Goal: Task Accomplishment & Management: Manage account settings

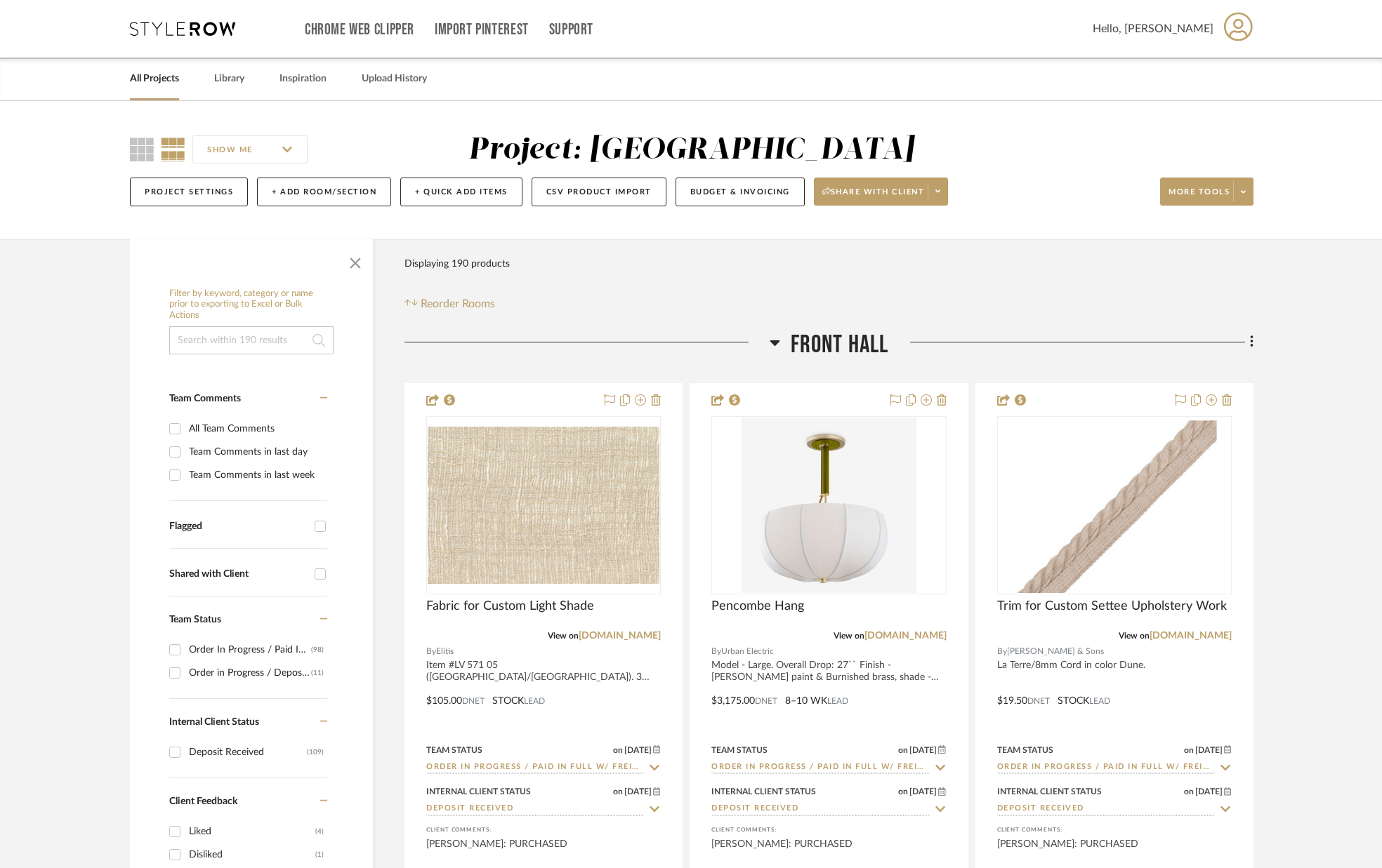
click at [152, 79] on link "All Projects" at bounding box center [154, 78] width 49 height 19
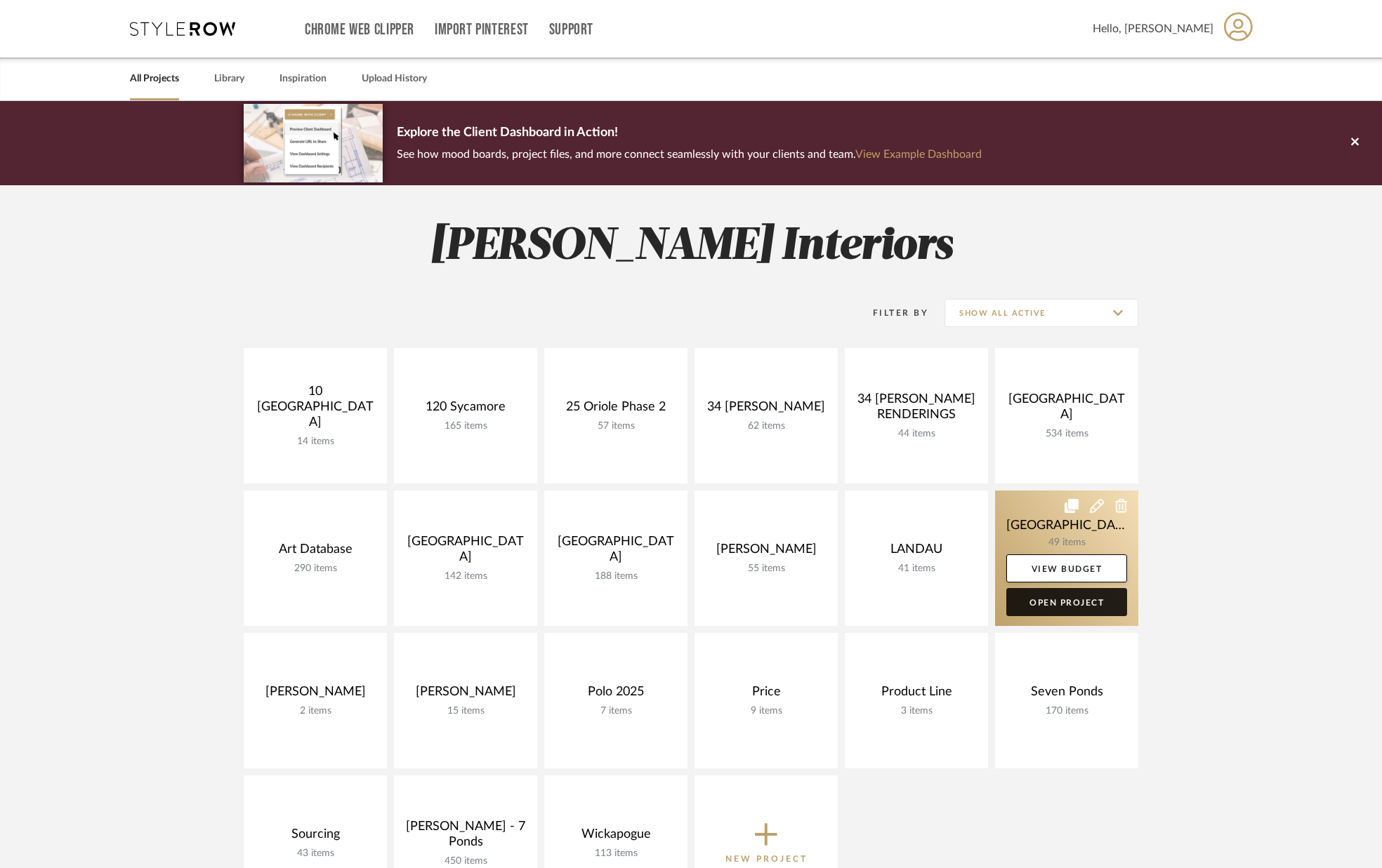
click at [1035, 601] on link "Open Project" at bounding box center [1066, 602] width 121 height 28
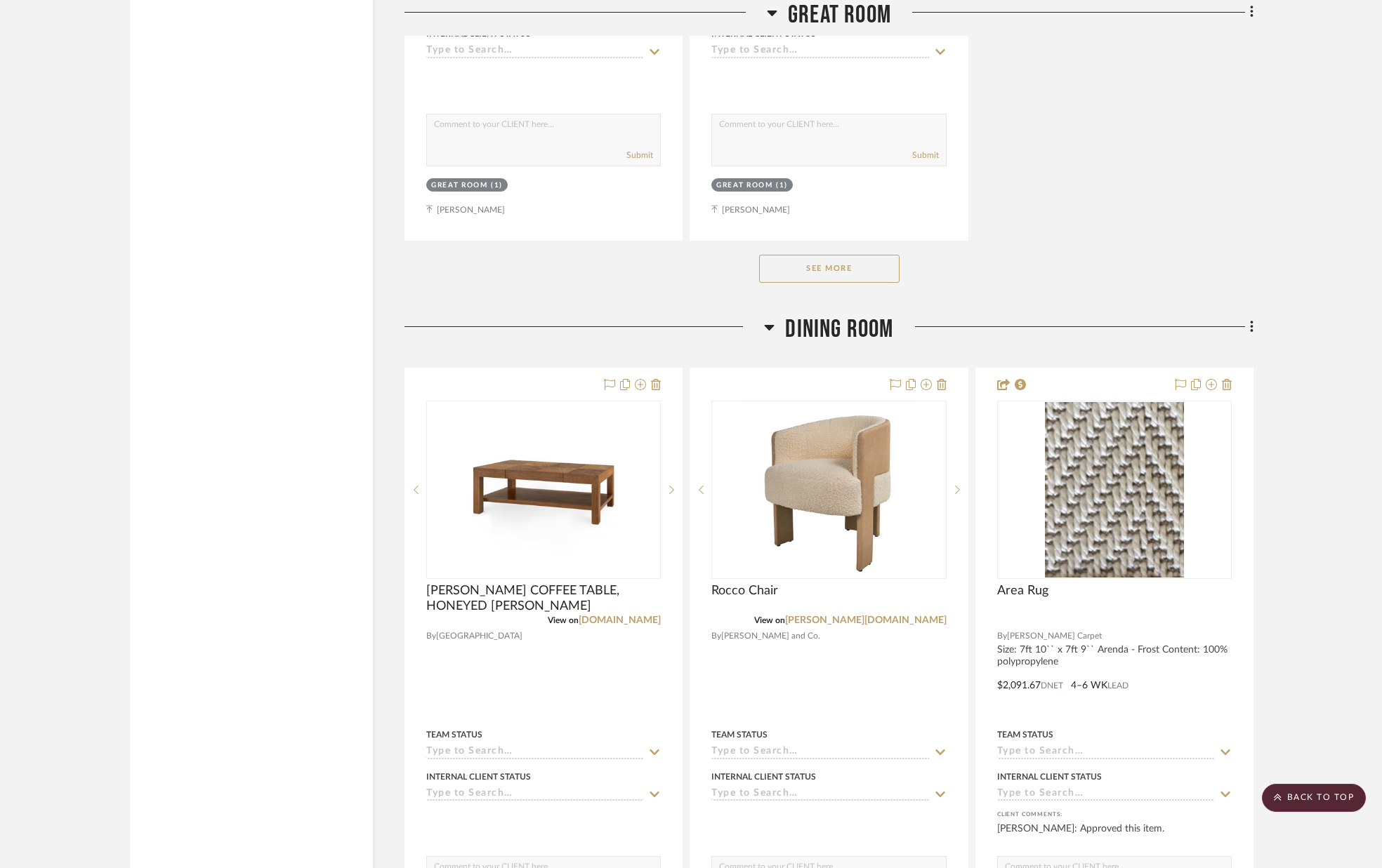
scroll to position [3313, 0]
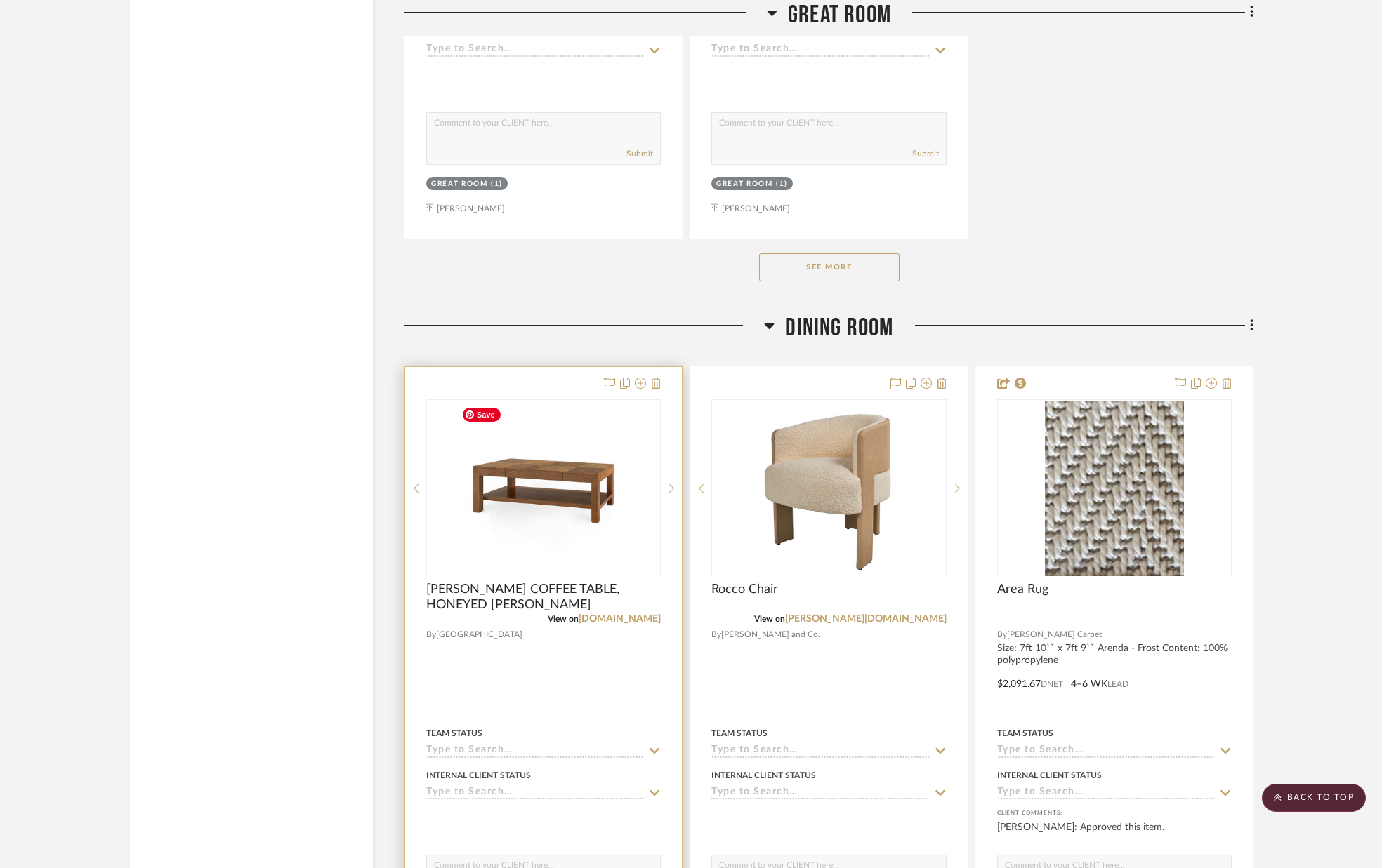
click at [491, 469] on img "0" at bounding box center [543, 488] width 176 height 175
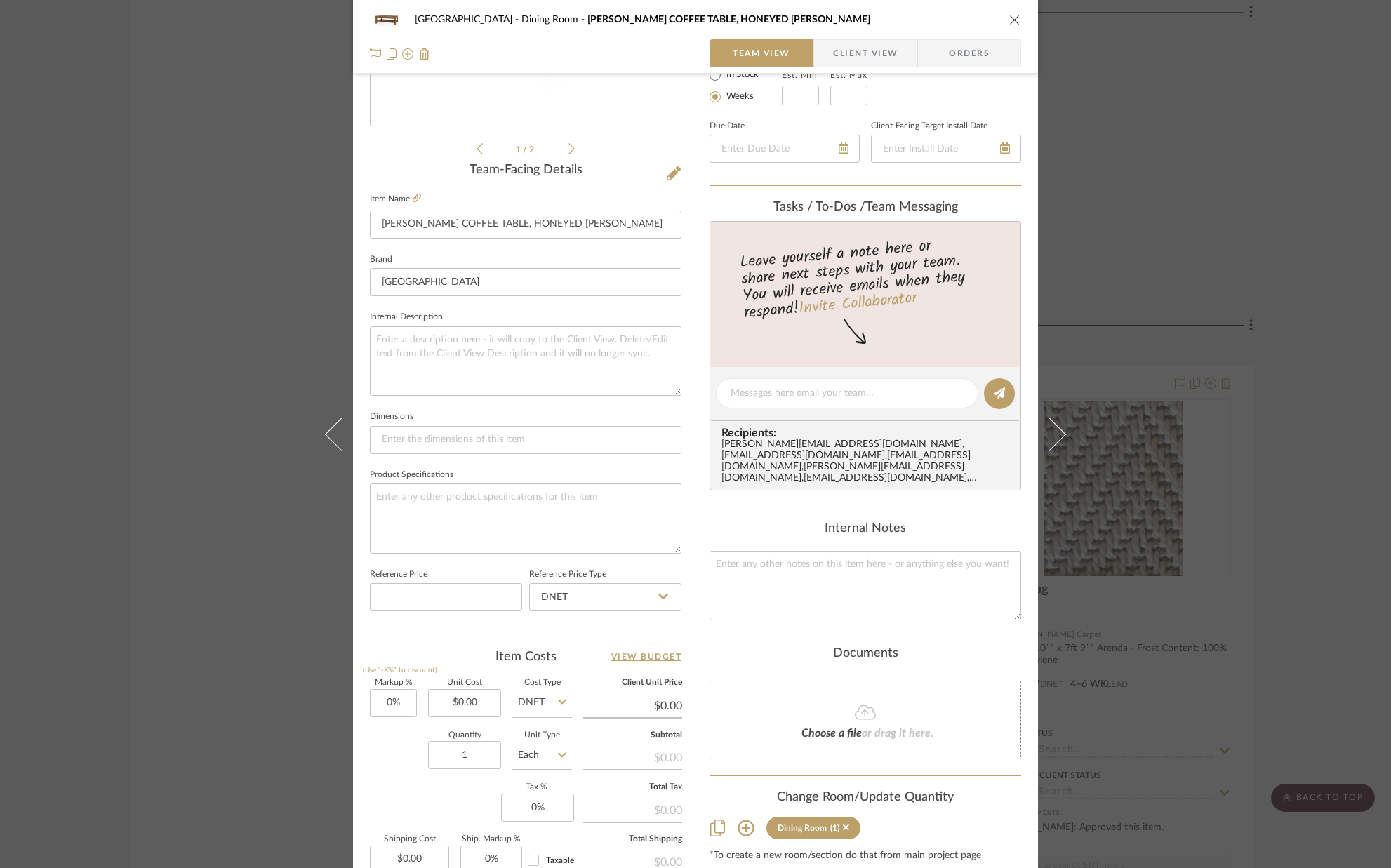
scroll to position [439, 0]
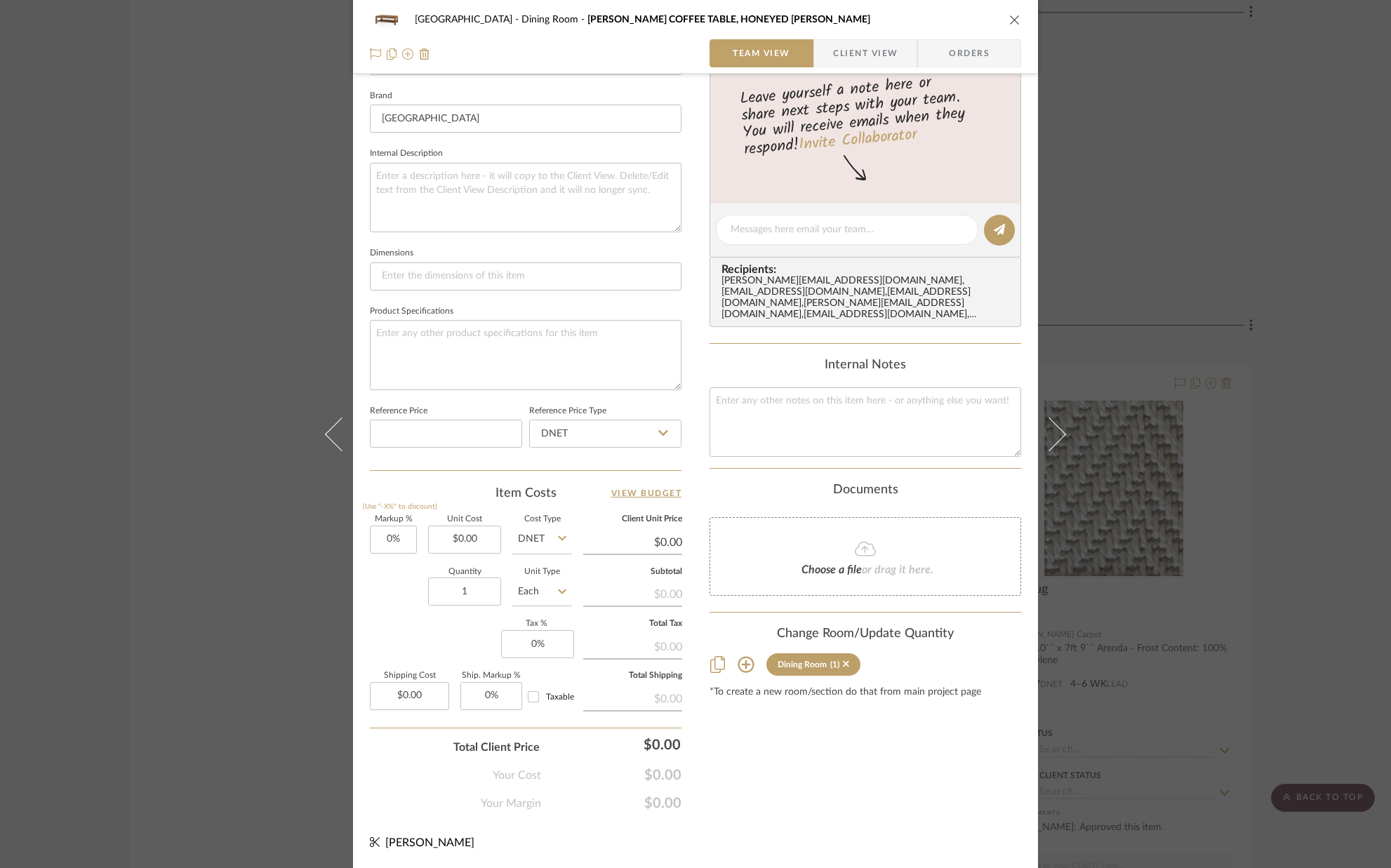
click at [744, 662] on icon at bounding box center [746, 665] width 17 height 17
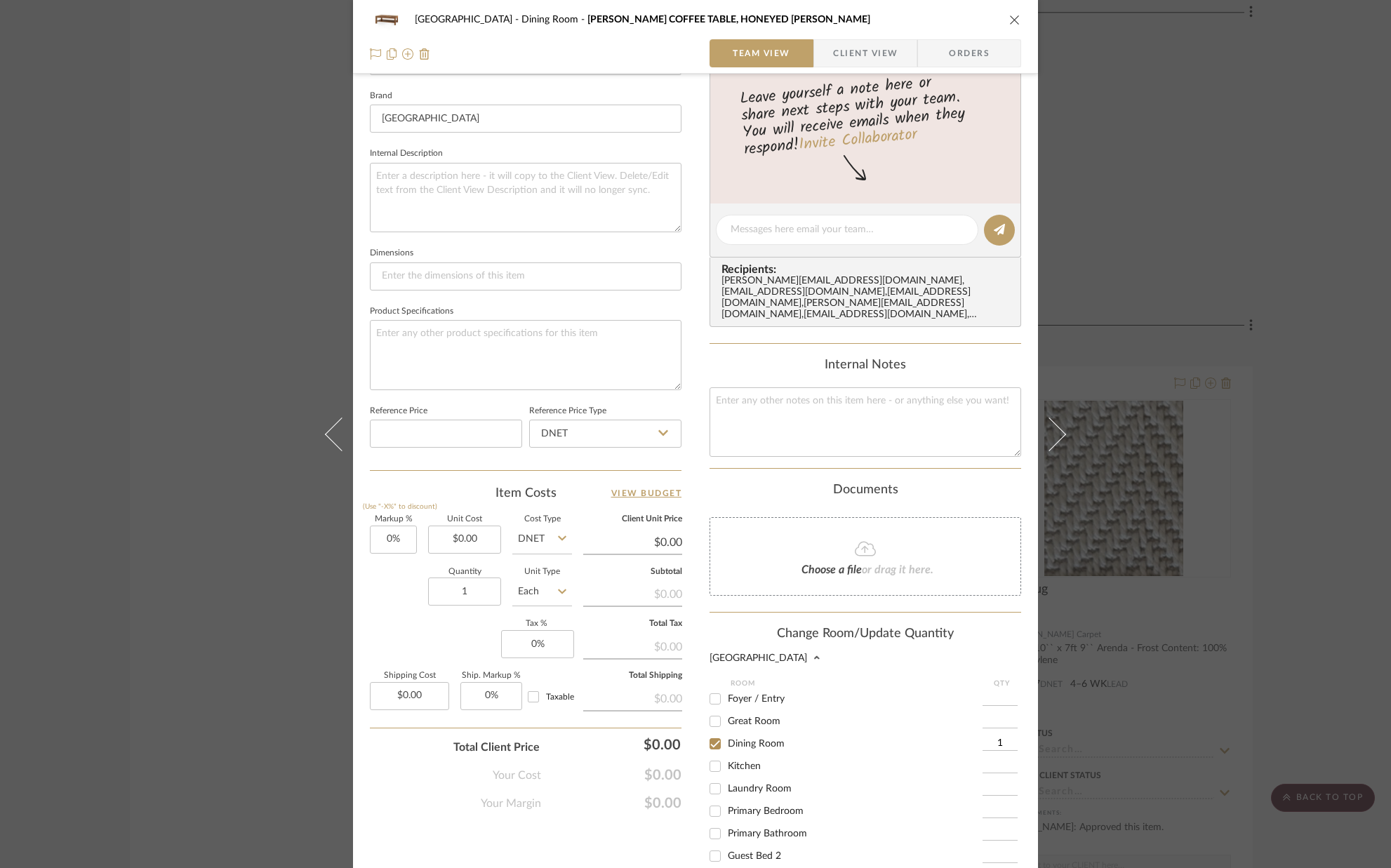
click at [712, 721] on input "Great Room" at bounding box center [715, 721] width 22 height 22
checkbox input "true"
type input "1"
click at [711, 741] on input "Dining Room" at bounding box center [715, 743] width 22 height 22
checkbox input "false"
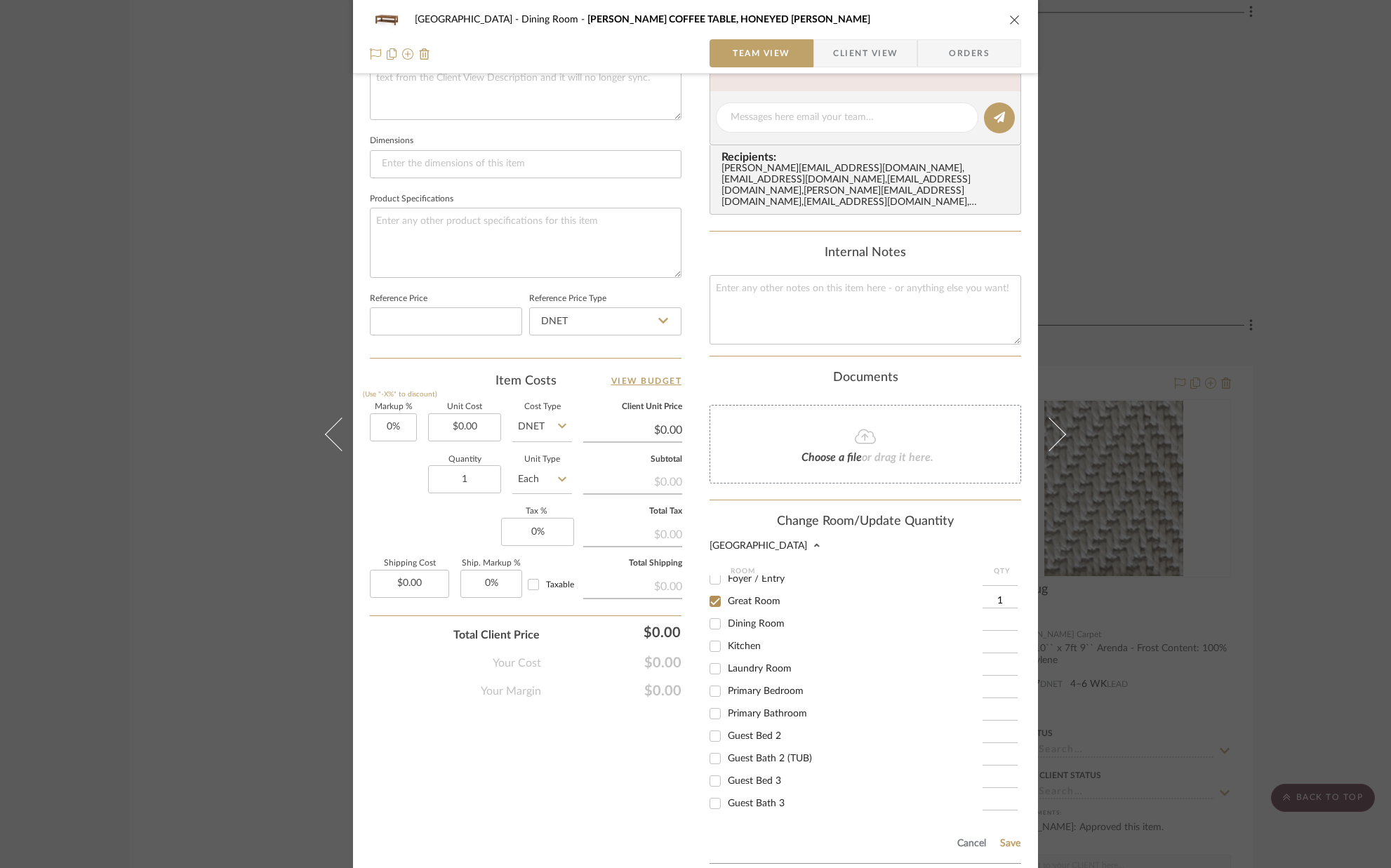
scroll to position [666, 0]
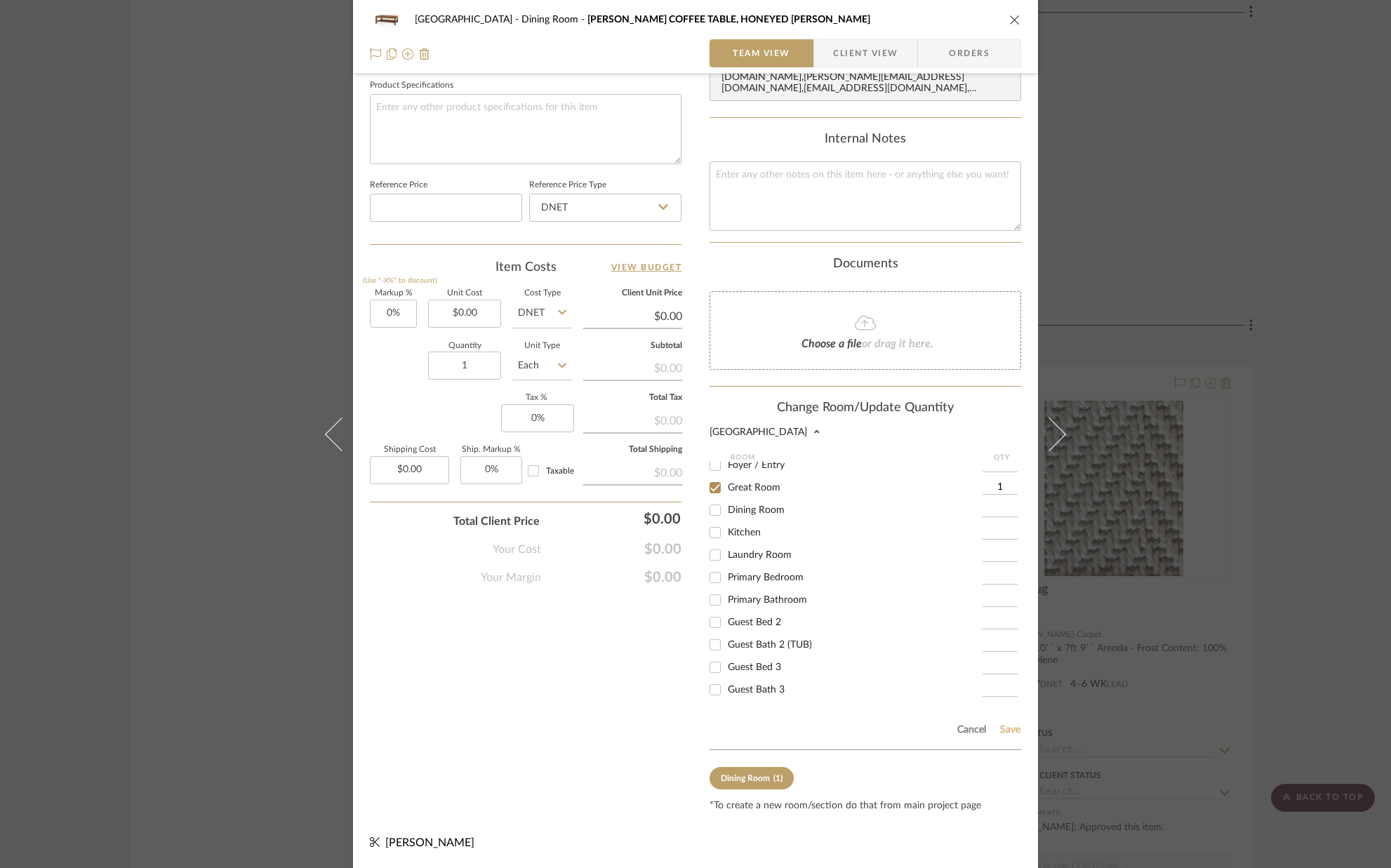
click at [1008, 729] on button "Save" at bounding box center [1010, 729] width 22 height 11
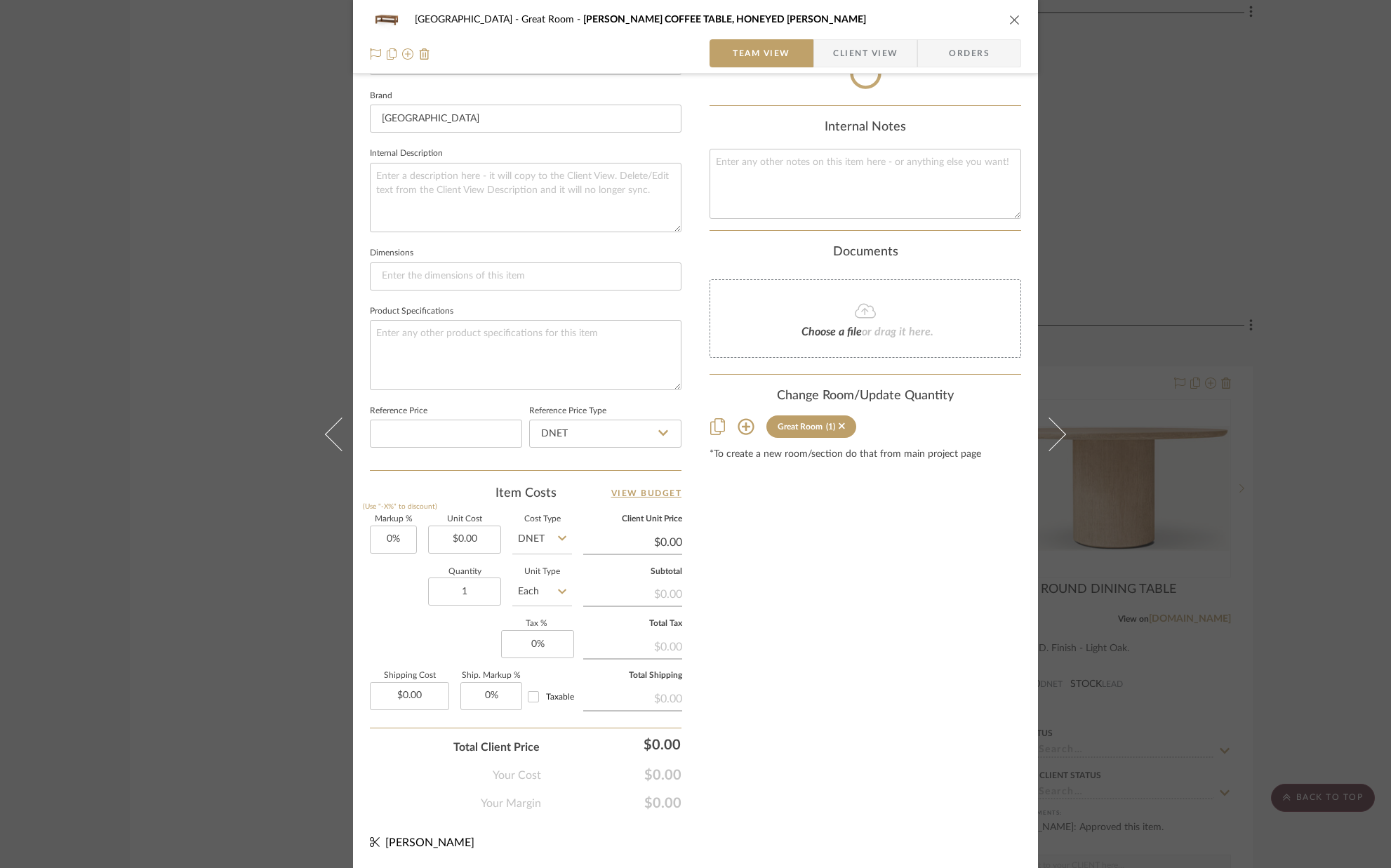
scroll to position [439, 0]
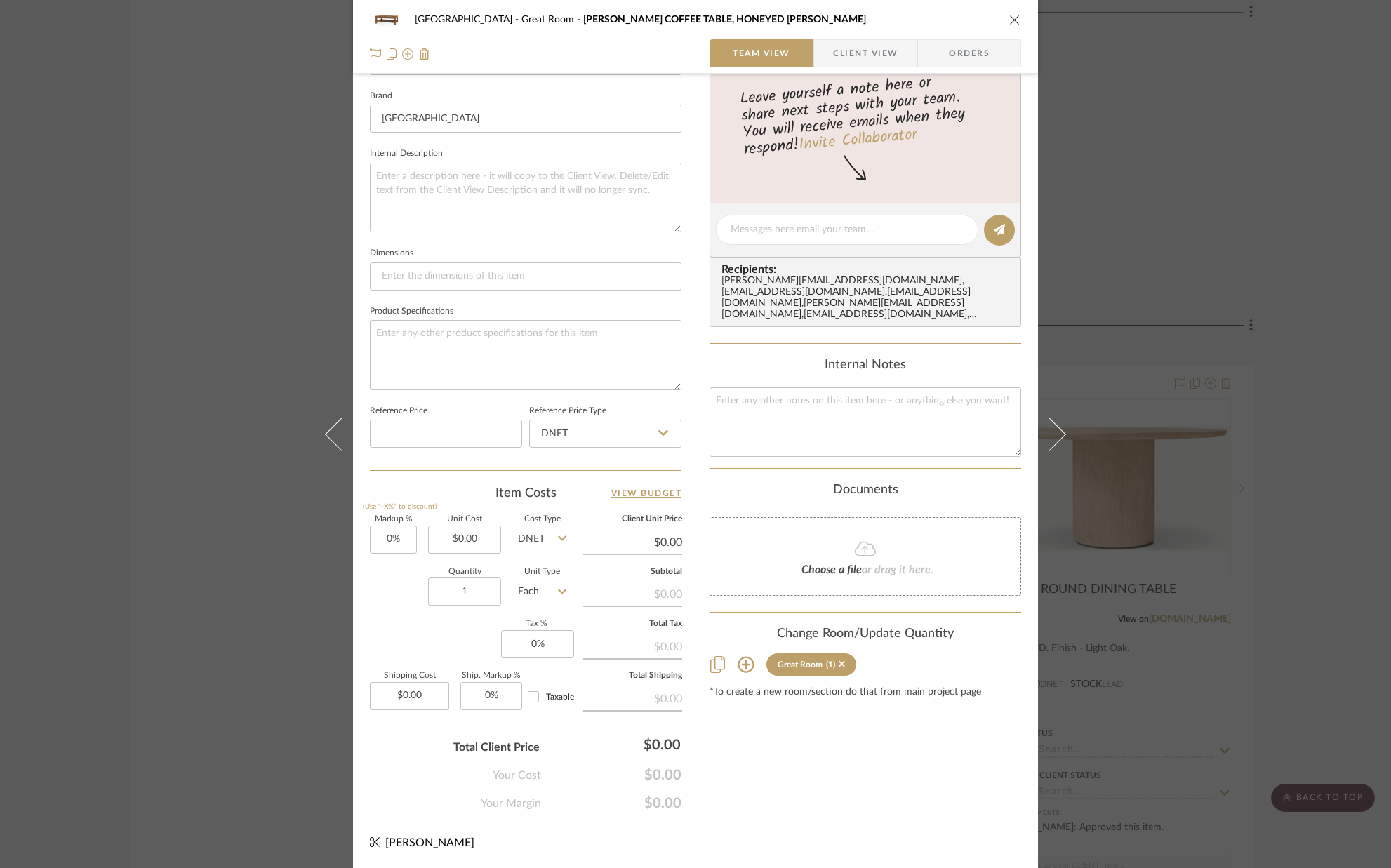
click at [1010, 21] on icon "close" at bounding box center [1015, 19] width 11 height 11
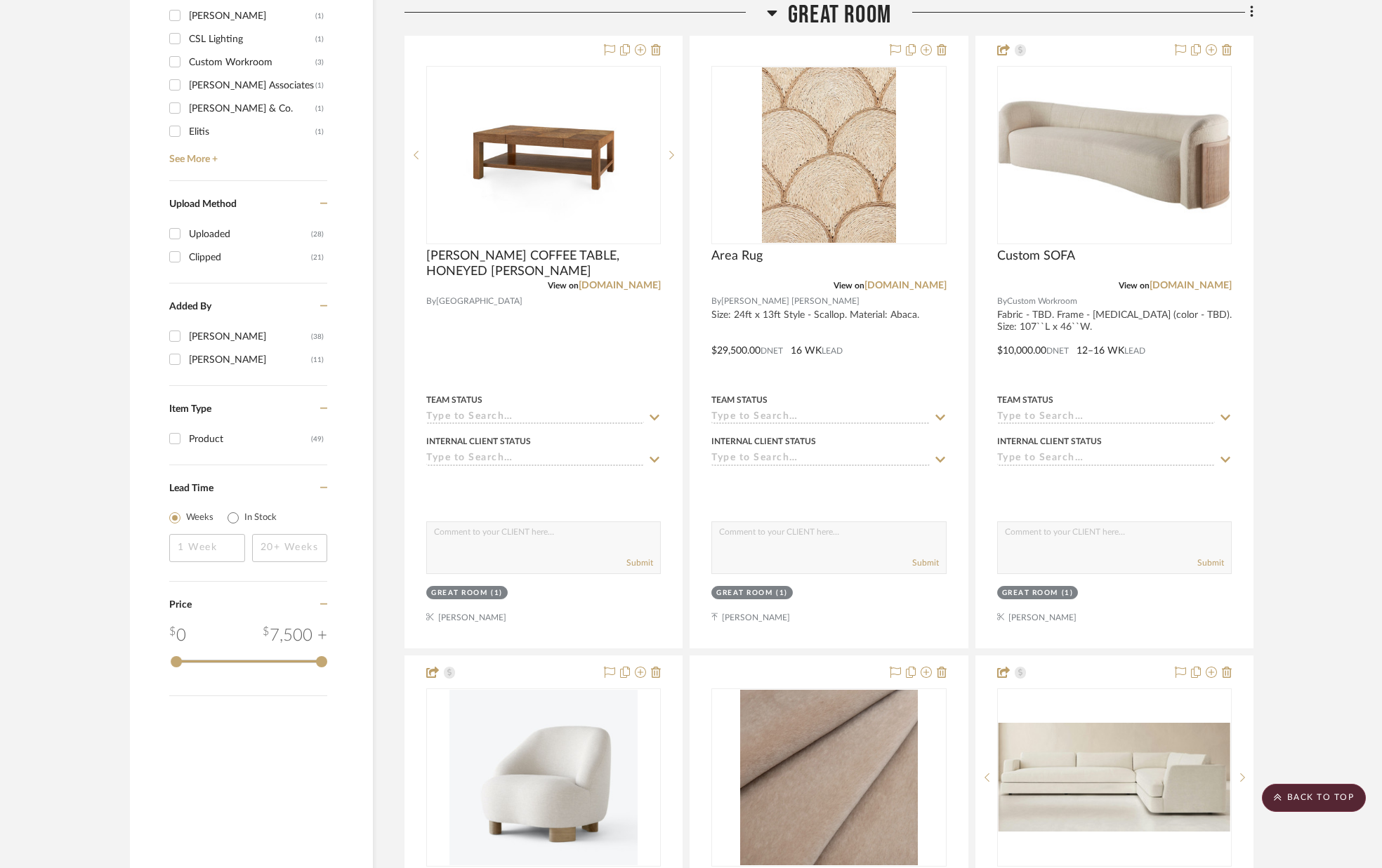
scroll to position [1658, 0]
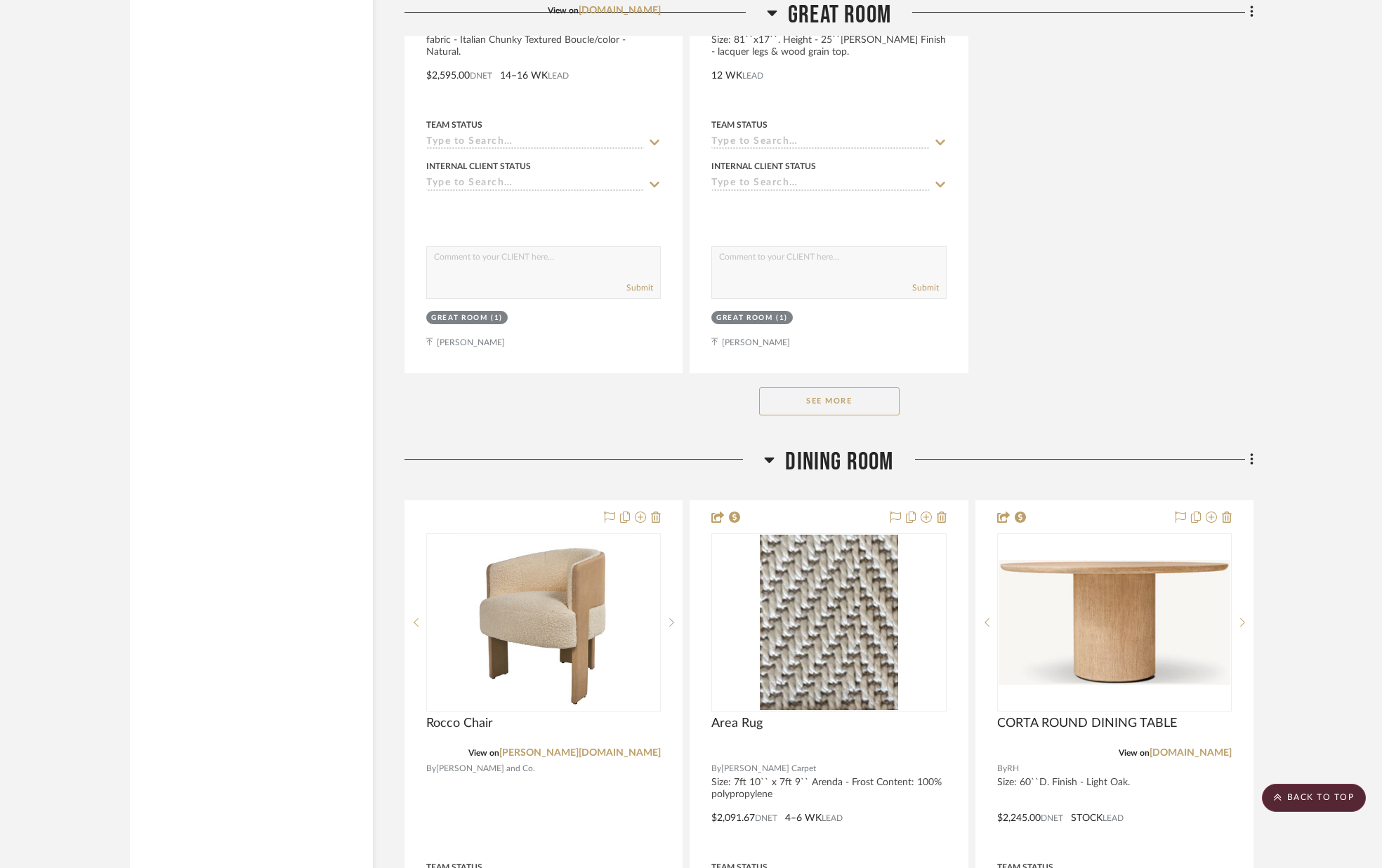
scroll to position [3180, 0]
click at [777, 405] on button "See More" at bounding box center [830, 401] width 140 height 28
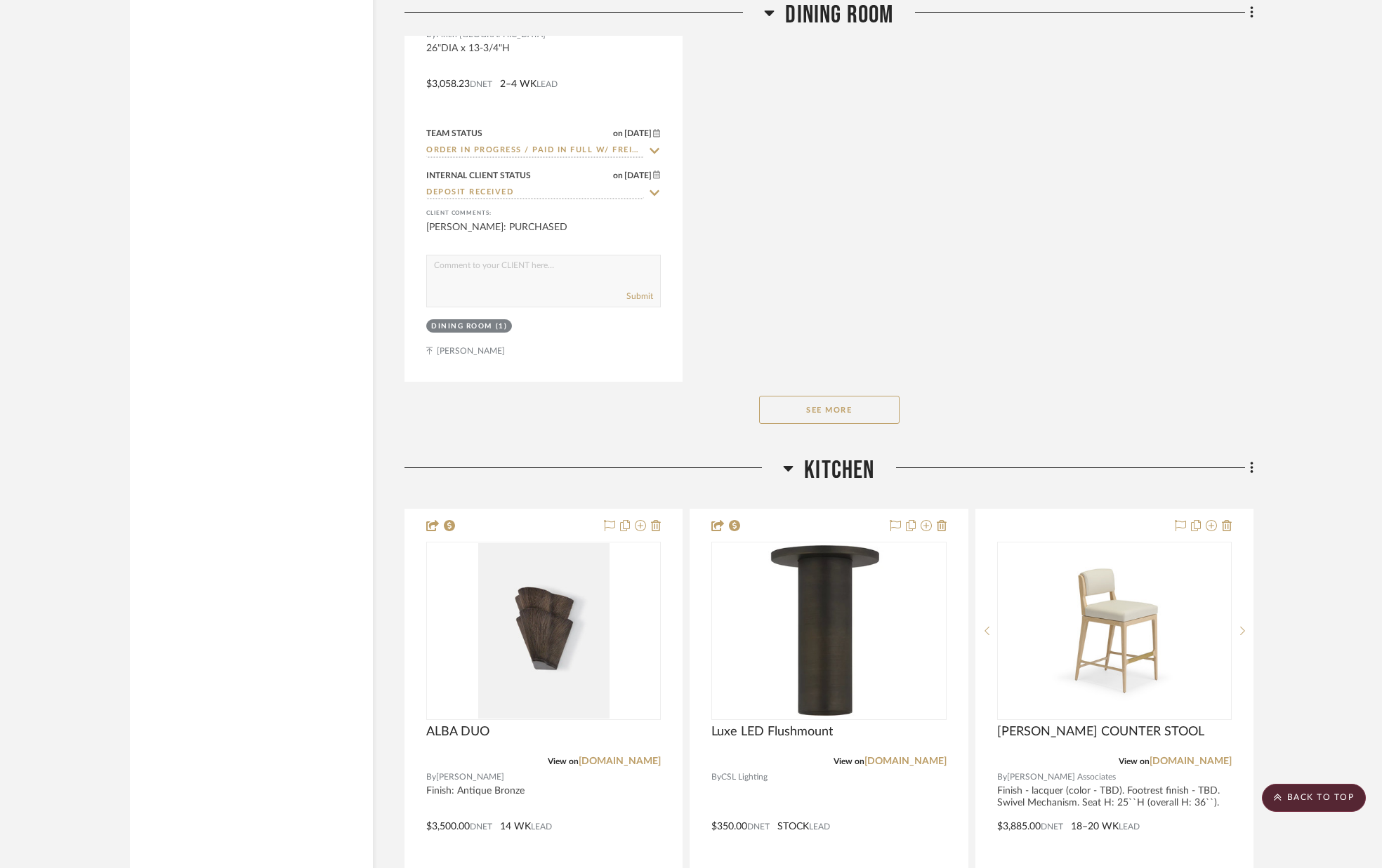
scroll to position [5783, 0]
click at [782, 408] on button "See More" at bounding box center [830, 407] width 140 height 28
click at [636, 416] on div "See Less" at bounding box center [829, 406] width 849 height 56
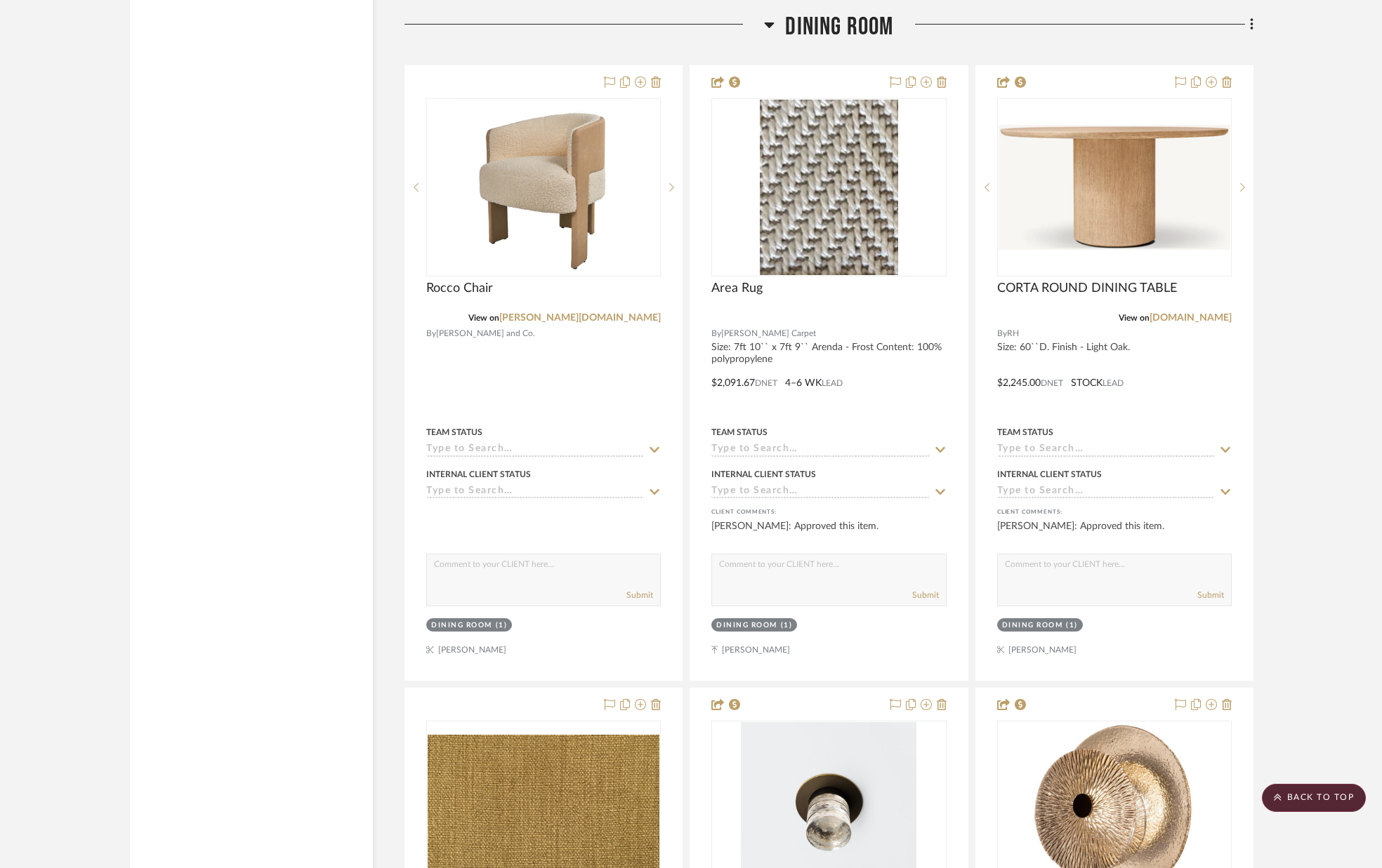
scroll to position [4235, 0]
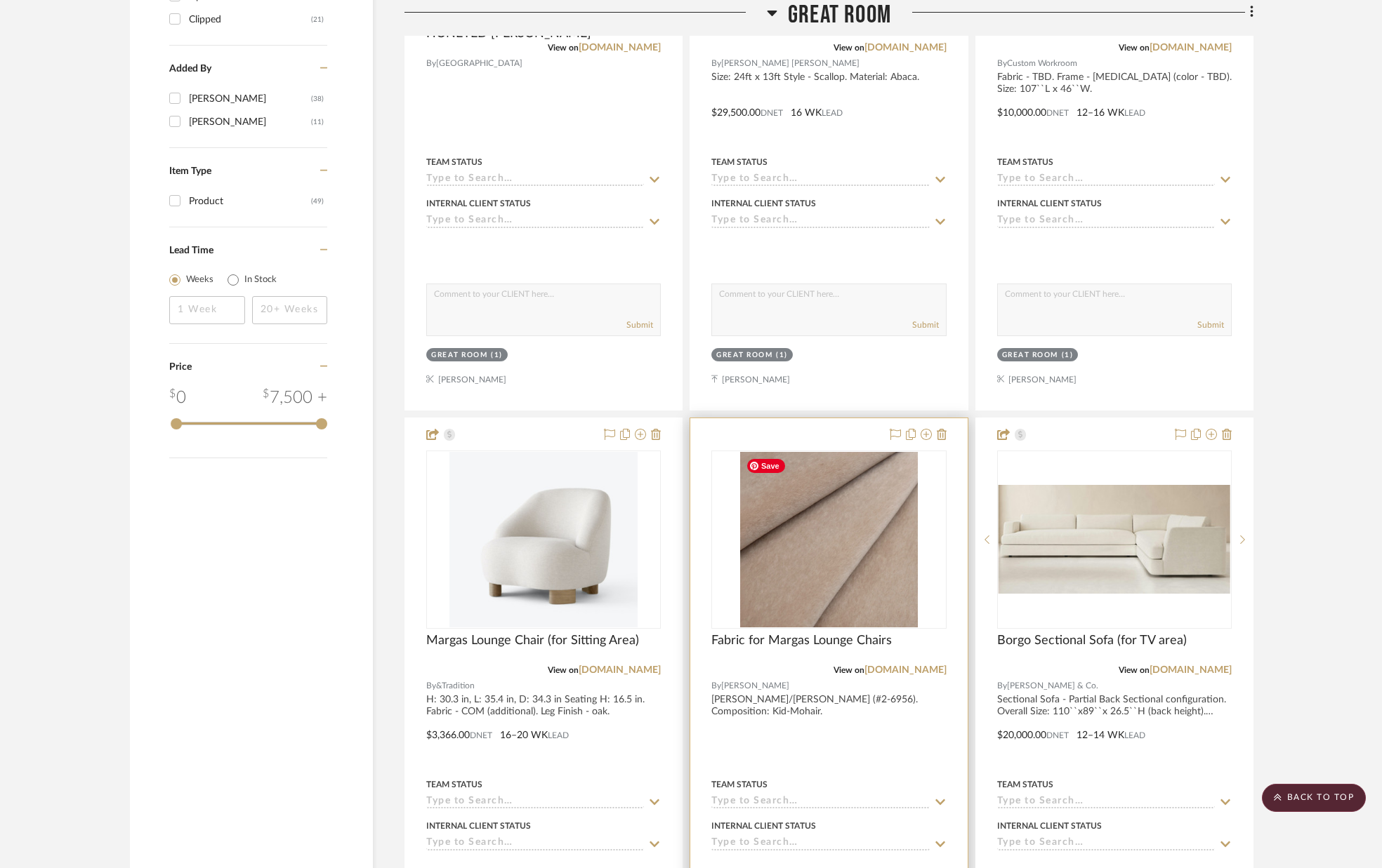
scroll to position [1895, 0]
click at [850, 511] on img "0" at bounding box center [829, 542] width 178 height 175
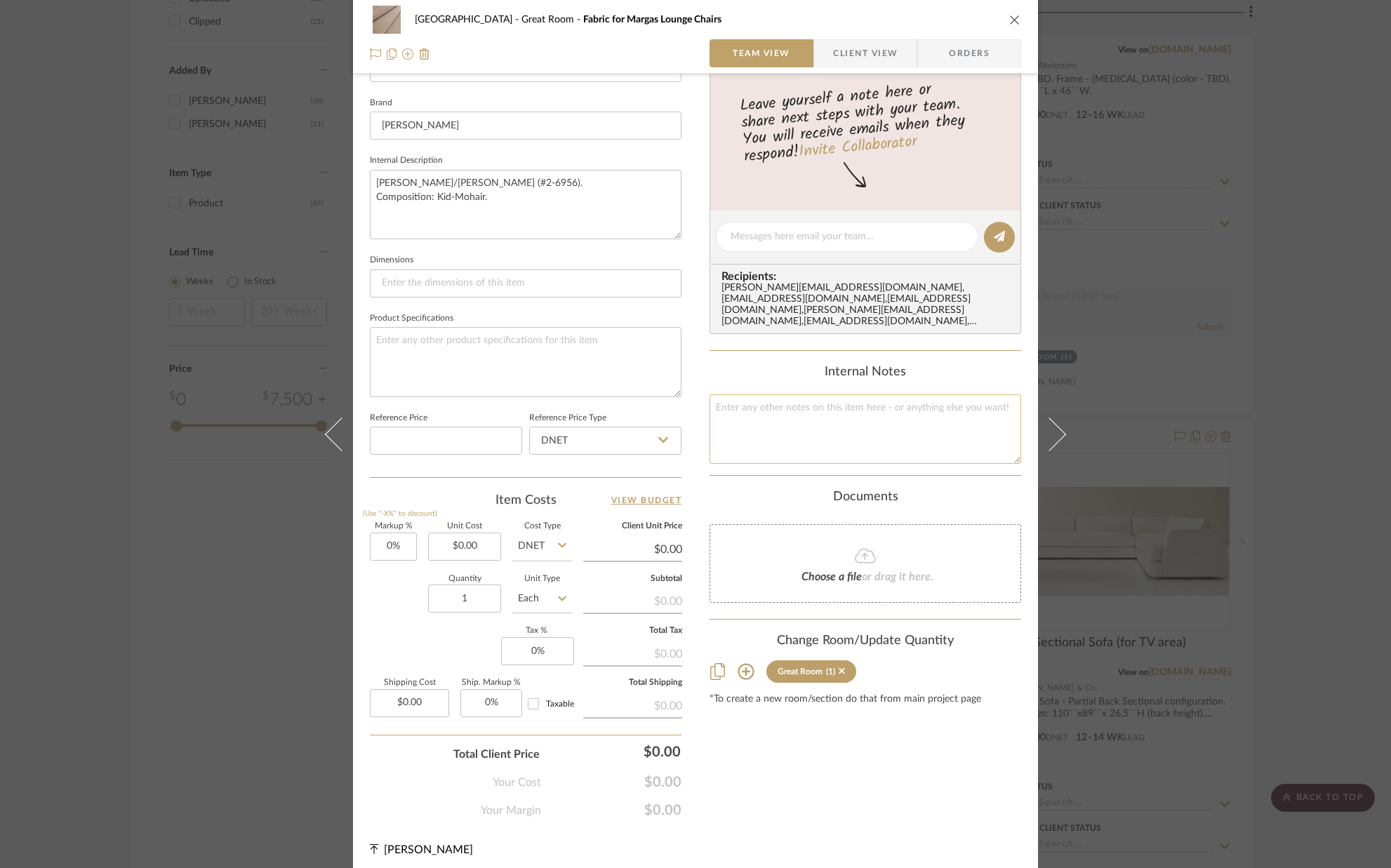
scroll to position [439, 0]
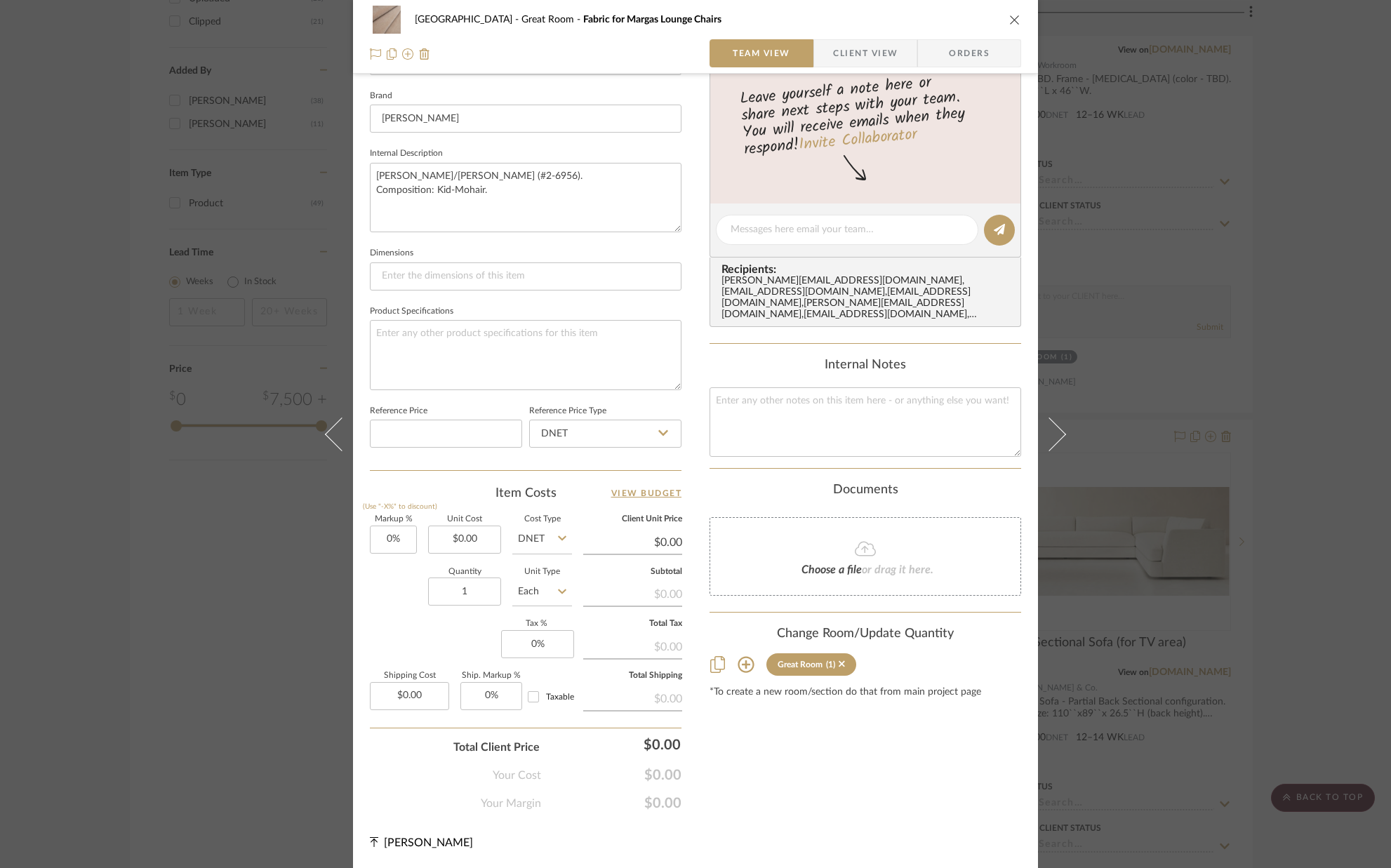
click at [742, 666] on icon at bounding box center [746, 665] width 17 height 17
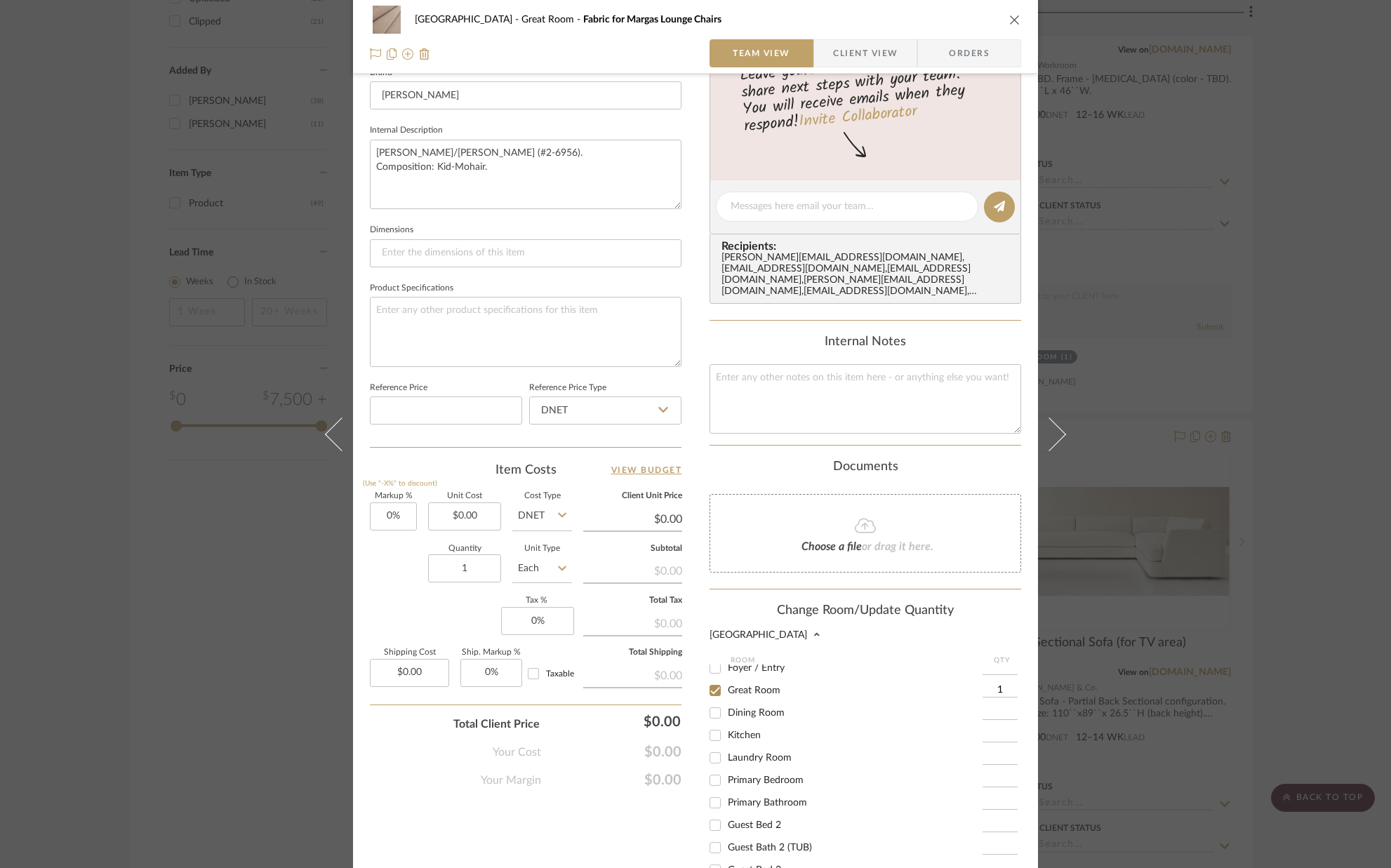
scroll to position [464, 0]
click at [708, 778] on input "Primary Bedroom" at bounding box center [715, 778] width 22 height 22
checkbox input "true"
type input "1"
click at [709, 683] on input "Great Room" at bounding box center [715, 688] width 22 height 22
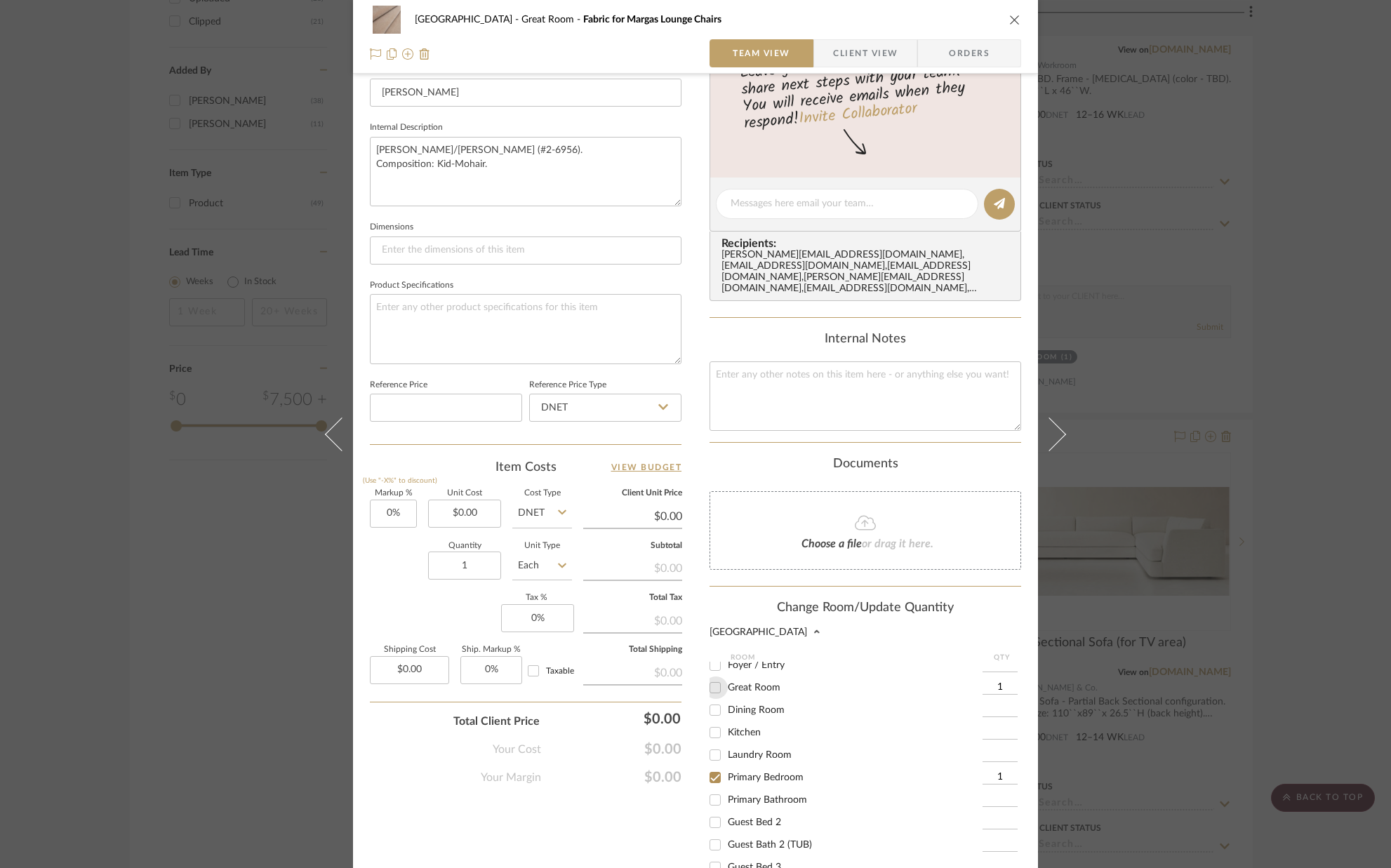
checkbox input "false"
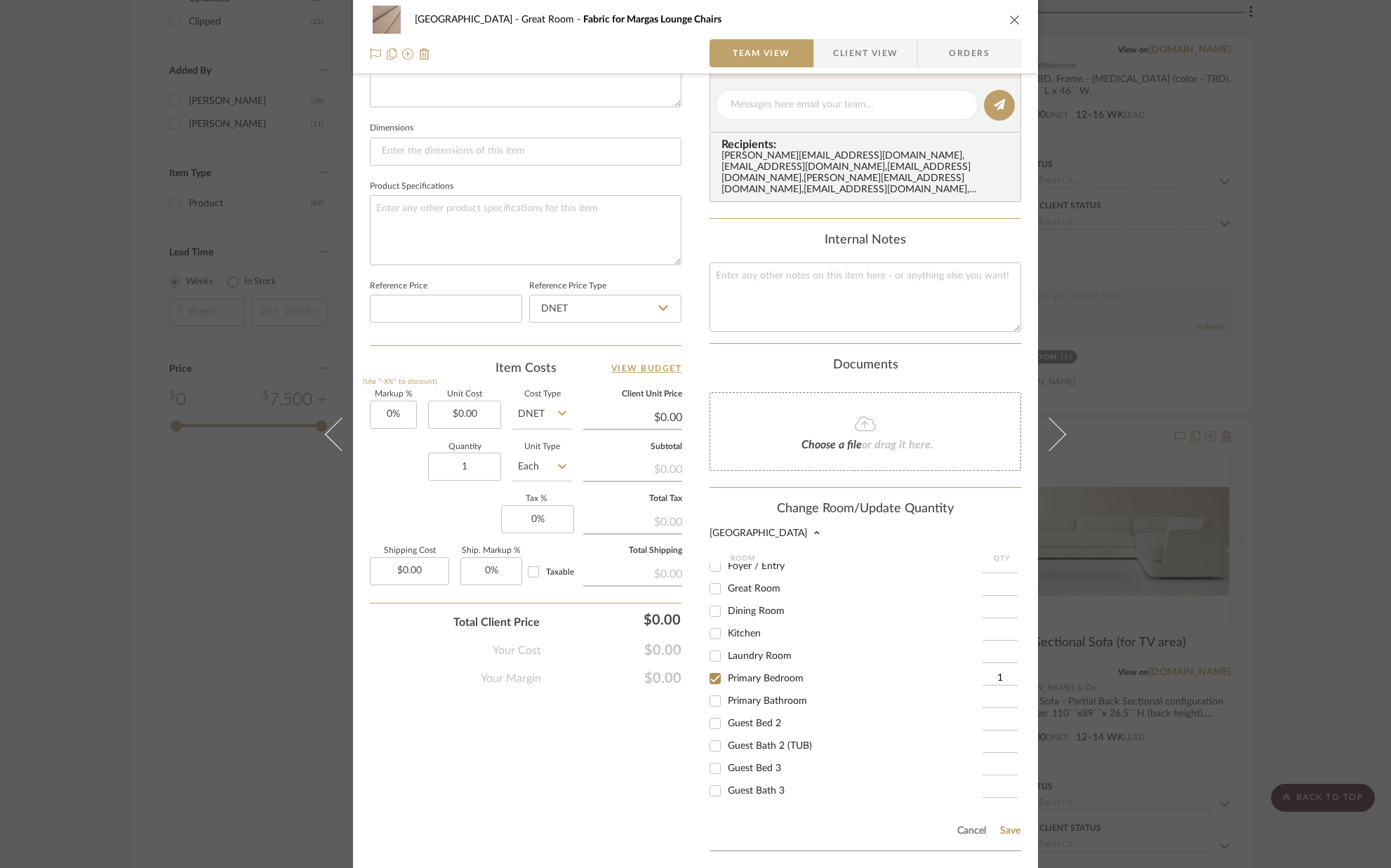
scroll to position [666, 0]
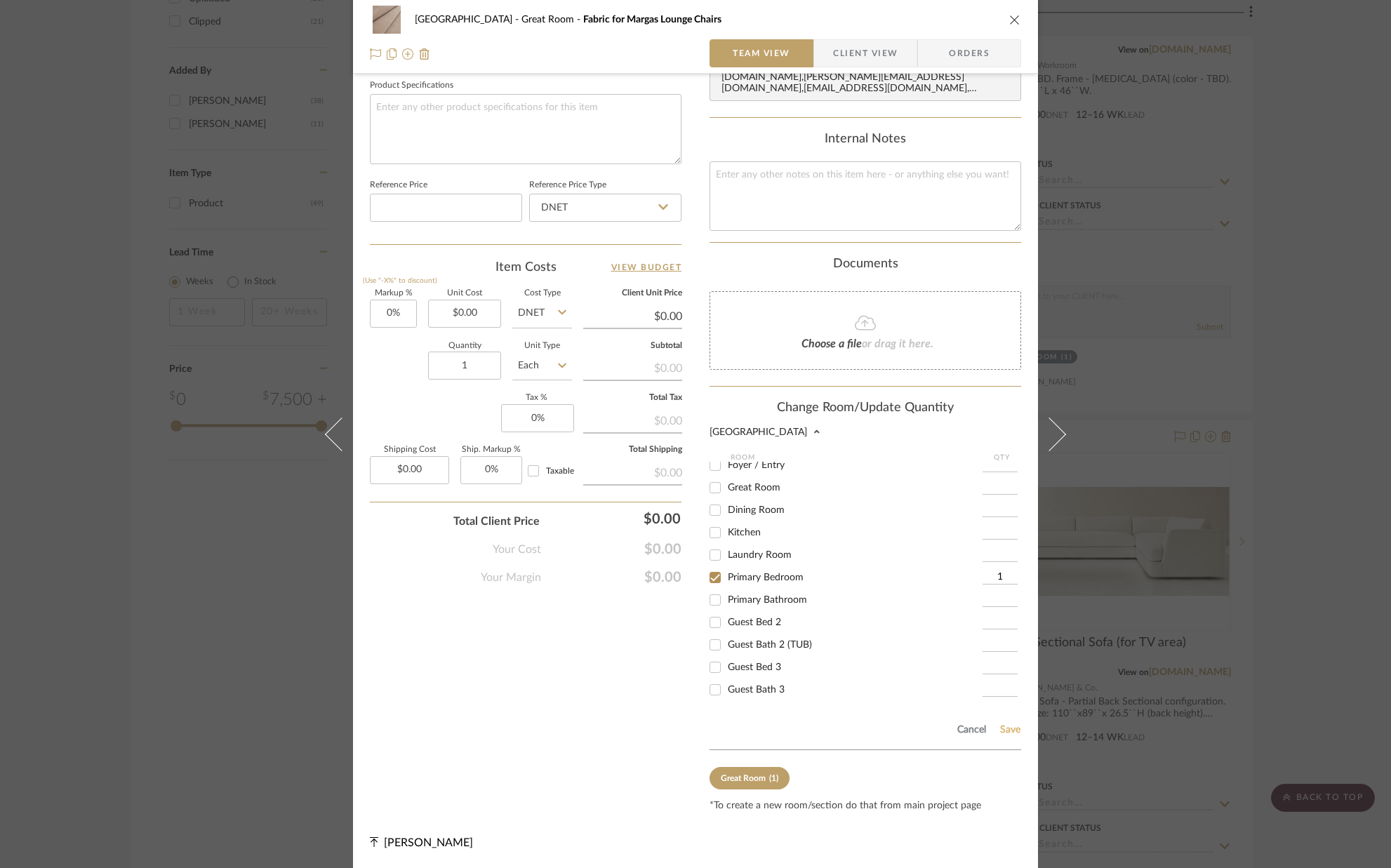
click at [1005, 730] on button "Save" at bounding box center [1010, 729] width 22 height 11
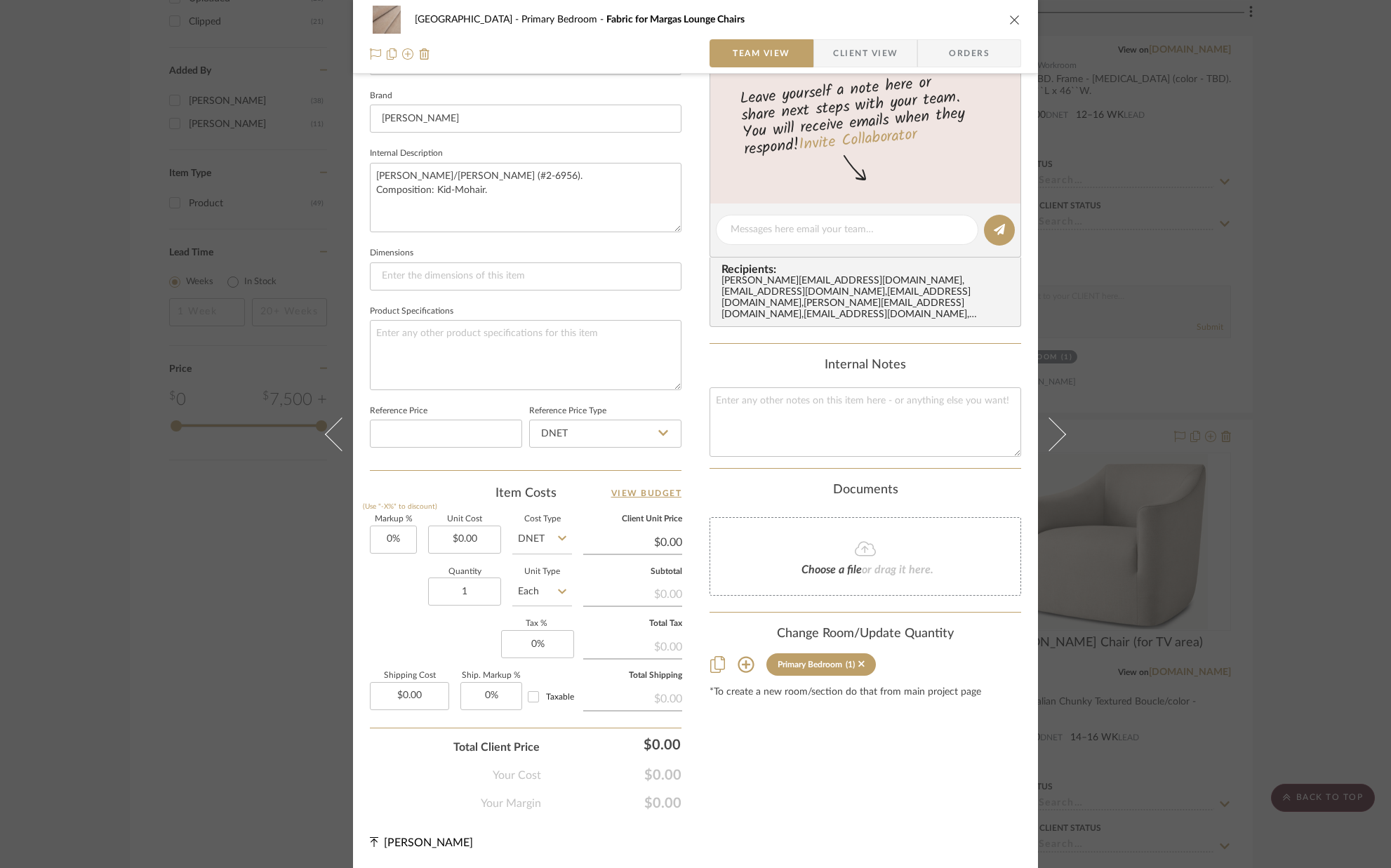
scroll to position [439, 0]
click at [1010, 20] on icon "close" at bounding box center [1015, 19] width 11 height 11
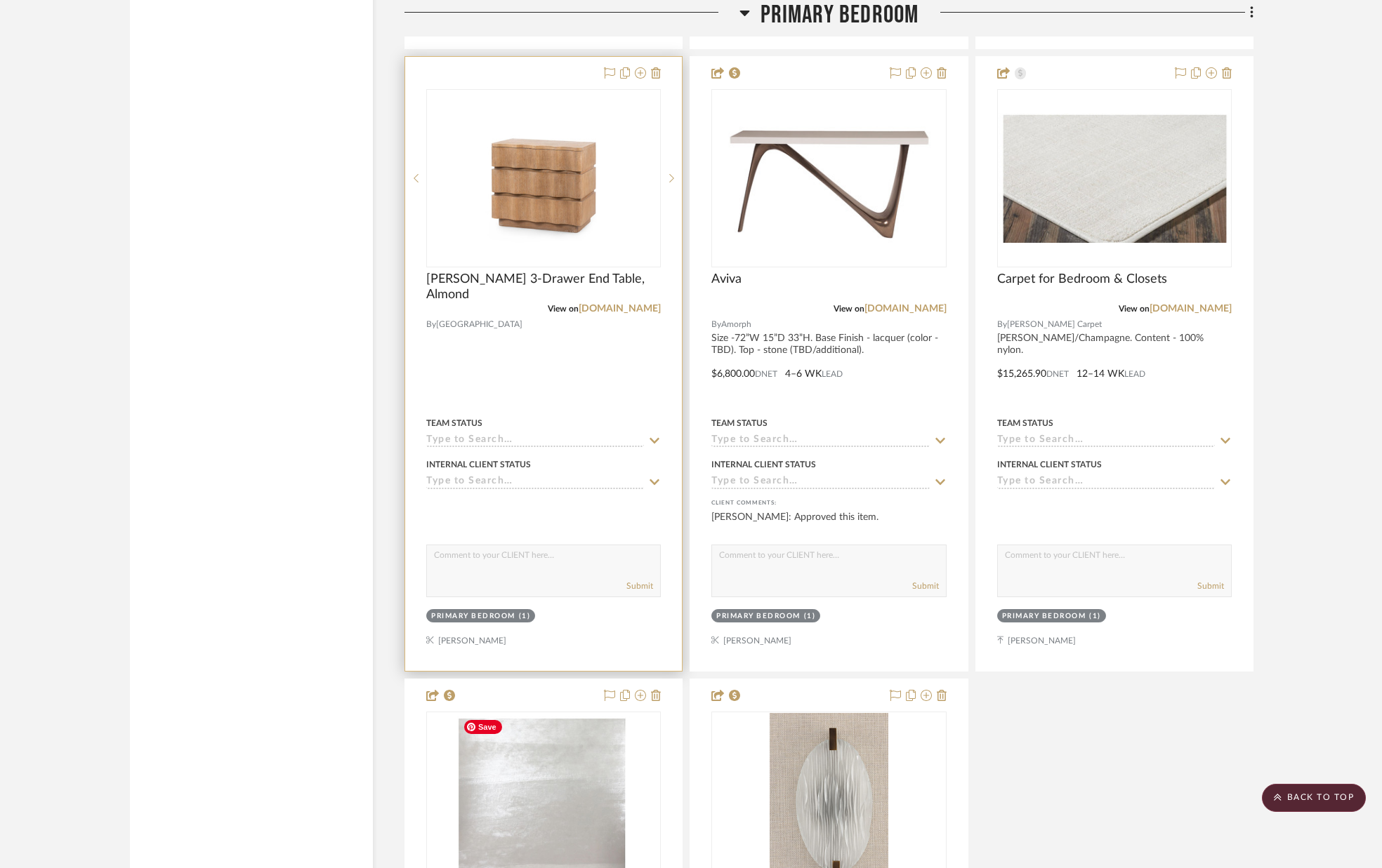
scroll to position [7057, 0]
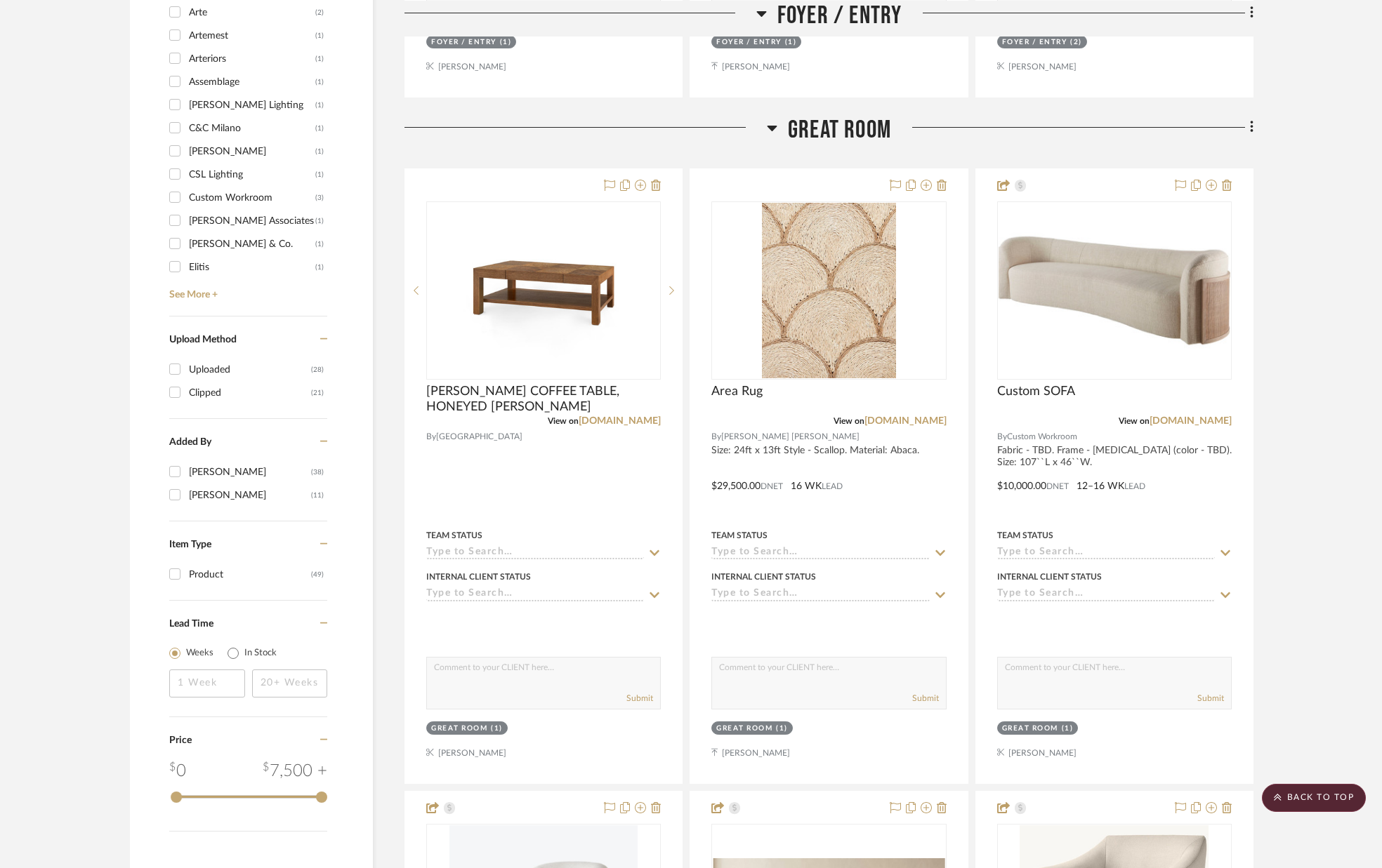
scroll to position [1528, 0]
